Goal: Find specific page/section: Find specific page/section

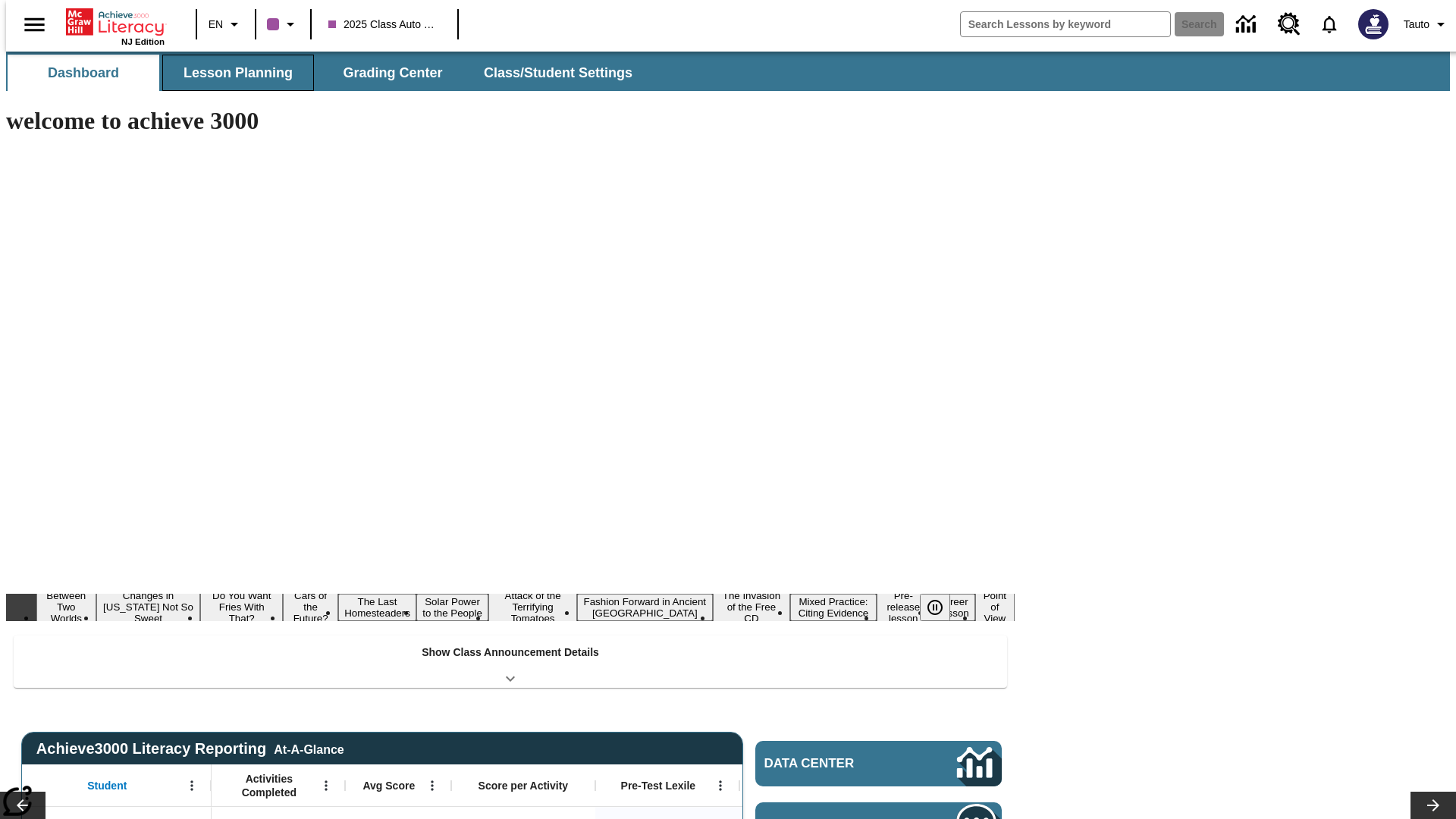
click at [232, 72] on span "Lesson Planning" at bounding box center [237, 72] width 109 height 17
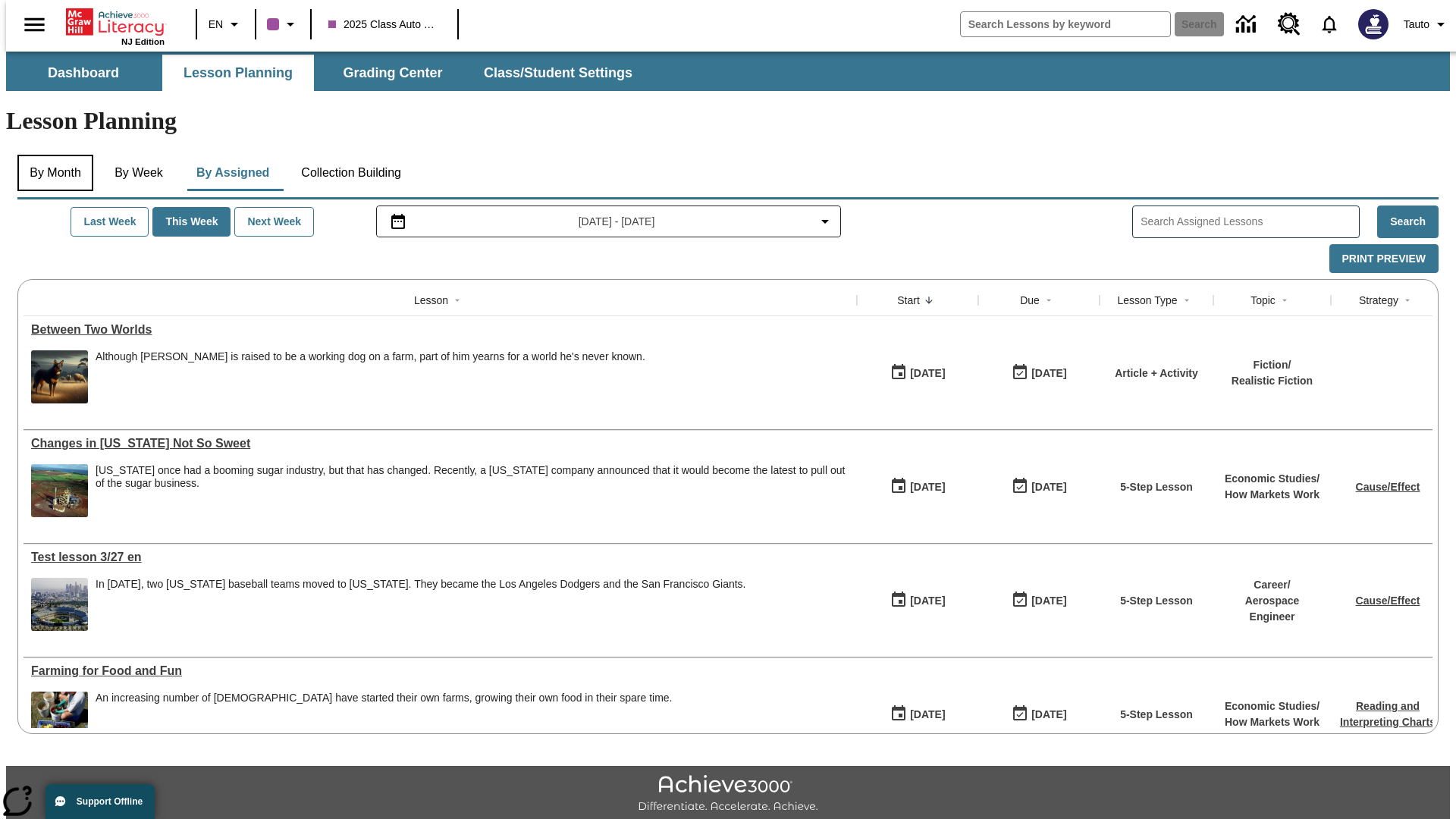
click at [51, 155] on button "By Month" at bounding box center [55, 173] width 76 height 37
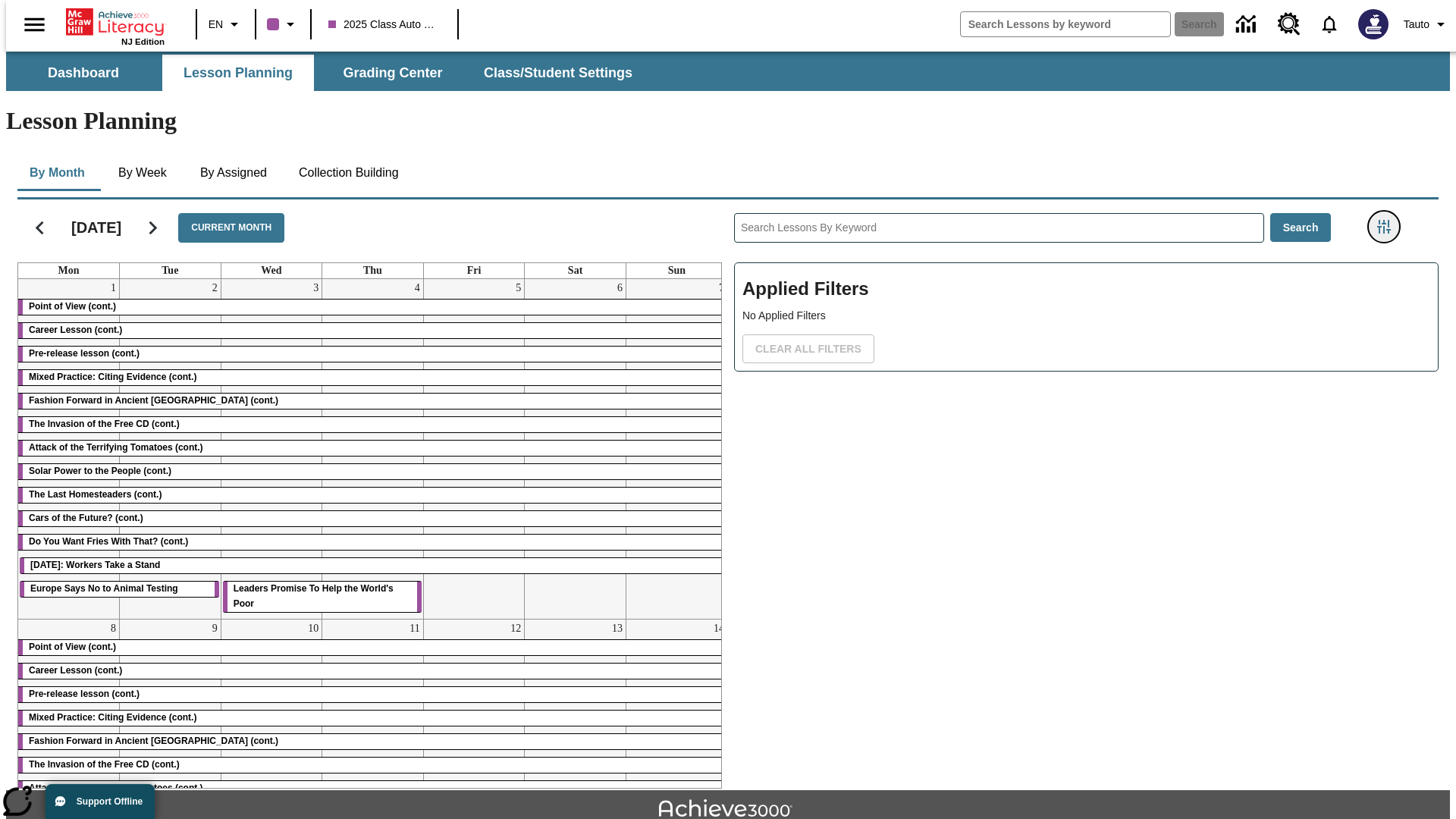
click at [1389, 220] on icon "Filters Side menu" at bounding box center [1384, 226] width 13 height 13
